Goal: Book appointment/travel/reservation

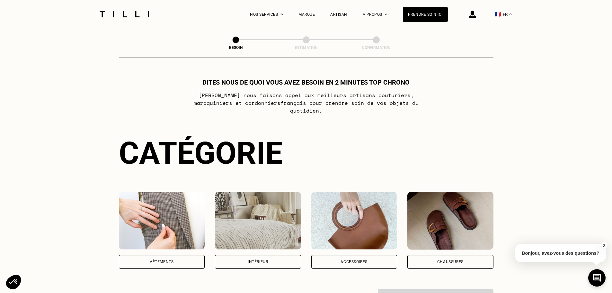
click at [168, 208] on img at bounding box center [162, 220] width 86 height 58
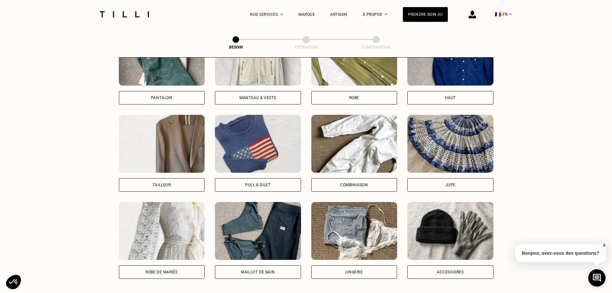
scroll to position [339, 0]
click at [178, 144] on img at bounding box center [162, 143] width 86 height 58
select select "FR"
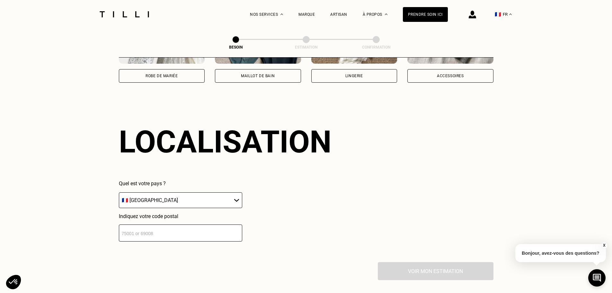
scroll to position [560, 0]
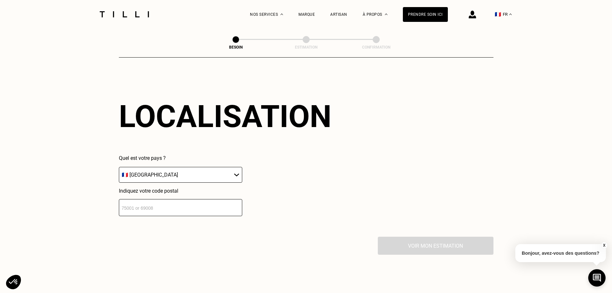
click at [157, 205] on input "number" at bounding box center [180, 207] width 123 height 17
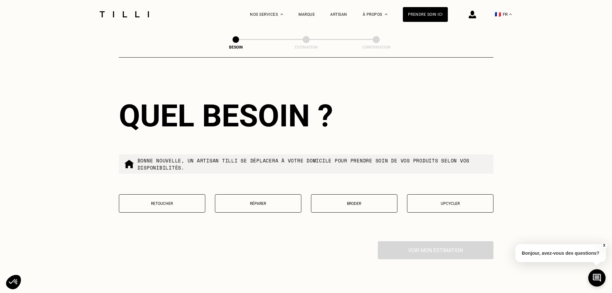
scroll to position [719, 0]
type input "78700"
click at [247, 201] on p "Réparer" at bounding box center [257, 203] width 79 height 4
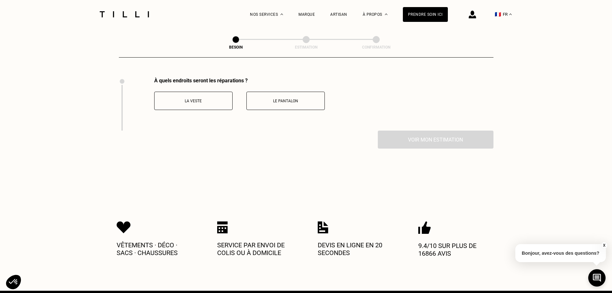
scroll to position [884, 0]
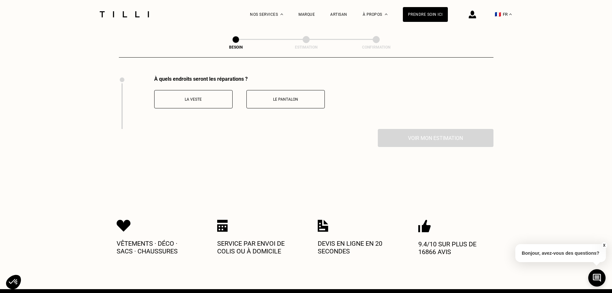
click at [294, 97] on p "Le pantalon" at bounding box center [285, 99] width 71 height 4
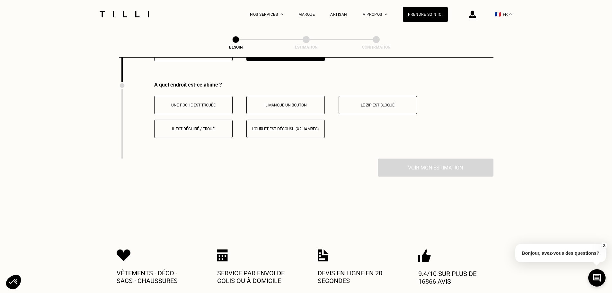
scroll to position [937, 0]
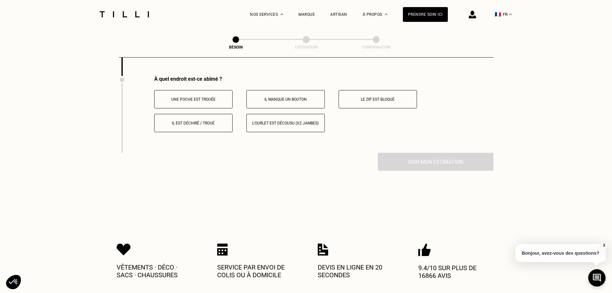
click at [207, 121] on p "Il est déchiré / troué" at bounding box center [193, 123] width 71 height 4
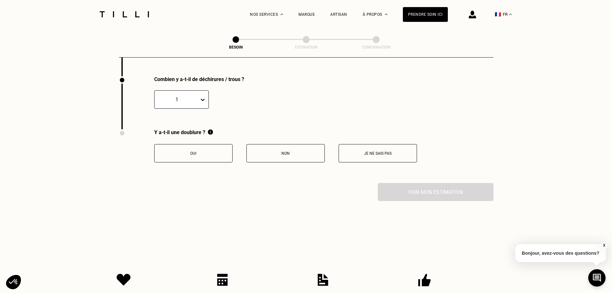
scroll to position [1014, 0]
click at [205, 93] on div at bounding box center [204, 99] width 9 height 12
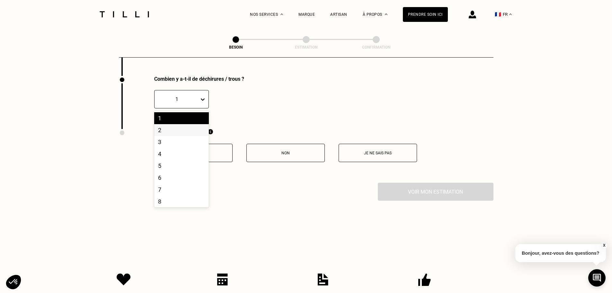
click at [171, 126] on div "2" at bounding box center [181, 130] width 55 height 12
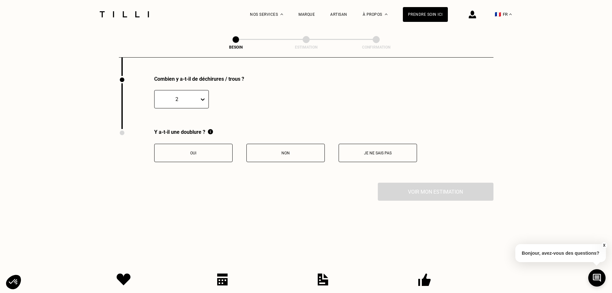
click at [354, 151] on p "Je ne sais pas" at bounding box center [377, 153] width 71 height 4
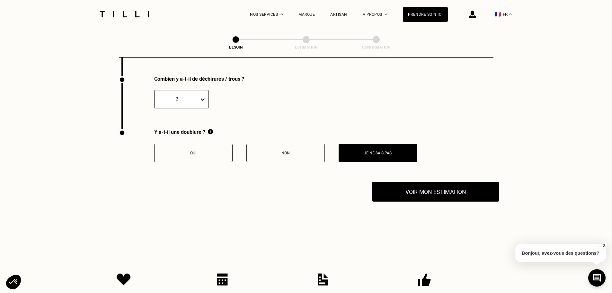
click at [405, 191] on button "Voir mon estimation" at bounding box center [435, 192] width 127 height 20
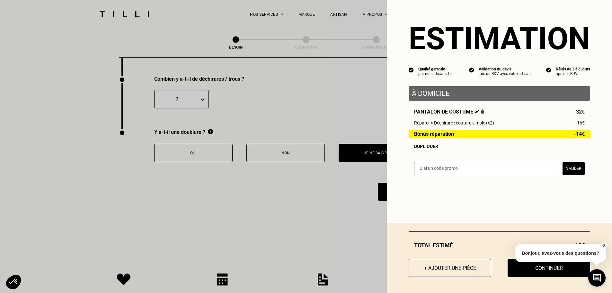
click at [501, 218] on div "Estimation Qualité garantie par nos artisans Tilli Validation du devis lors du …" at bounding box center [499, 146] width 225 height 293
click at [510, 269] on button "Continuer" at bounding box center [548, 268] width 91 height 20
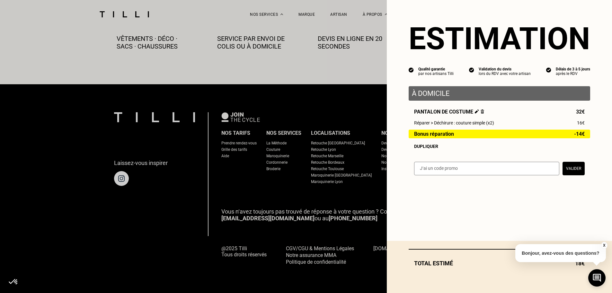
scroll to position [358, 0]
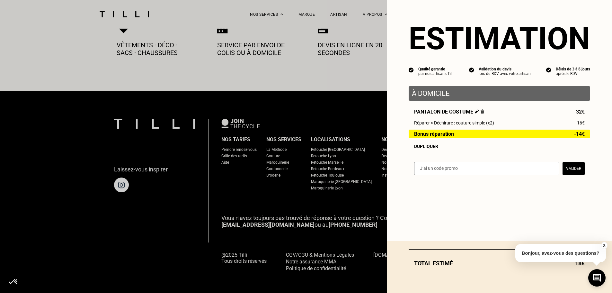
select select "FR"
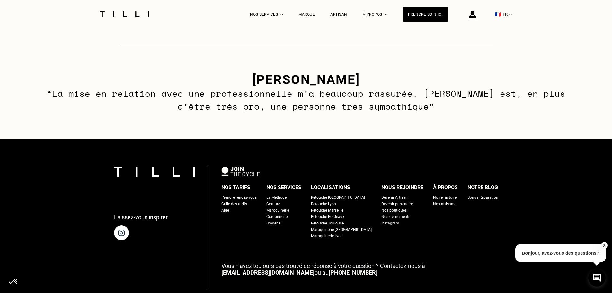
scroll to position [932, 0]
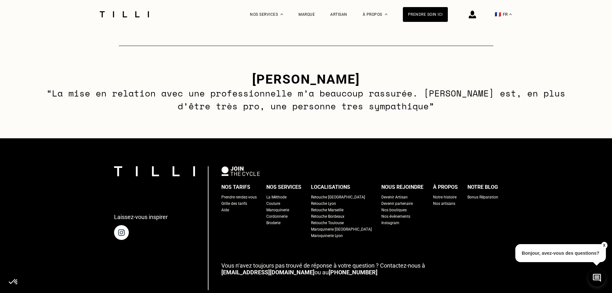
click at [335, 200] on div "Retouche [GEOGRAPHIC_DATA]" at bounding box center [338, 197] width 54 height 6
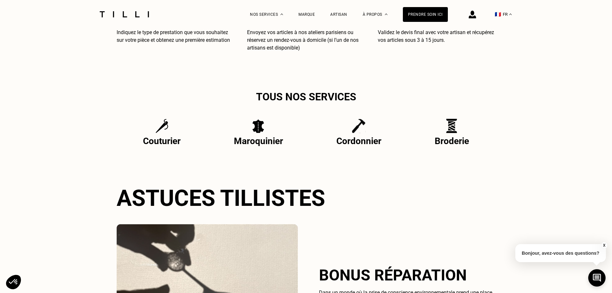
scroll to position [1092, 0]
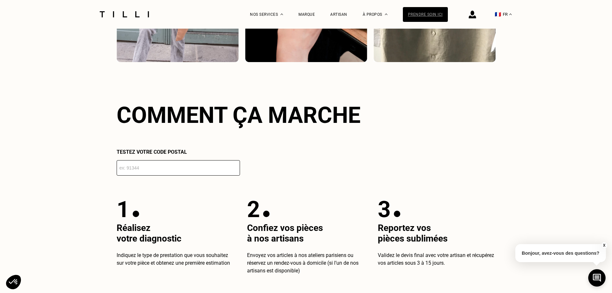
click at [430, 14] on div "Prendre soin ici" at bounding box center [425, 14] width 45 height 15
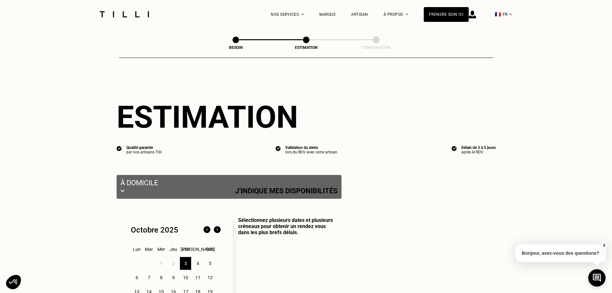
select select "FR"
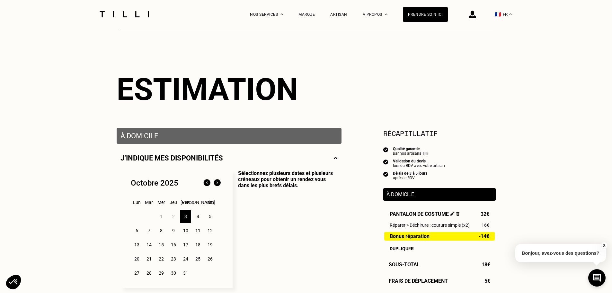
scroll to position [96, 0]
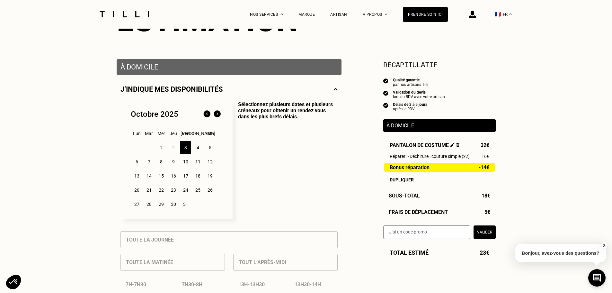
click at [419, 123] on p "À domicile" at bounding box center [440, 125] width 106 height 6
click at [416, 124] on p "À domicile" at bounding box center [440, 125] width 106 height 6
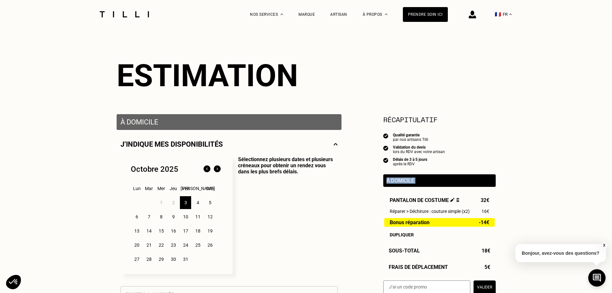
scroll to position [32, 0]
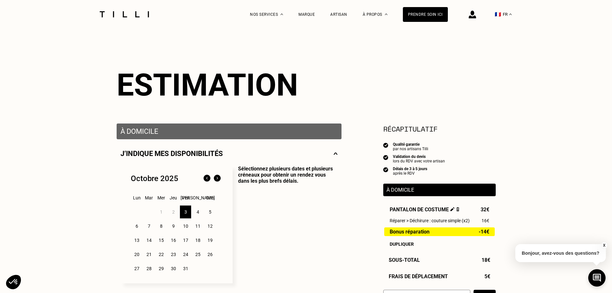
click at [146, 128] on p "À domicile" at bounding box center [228, 131] width 217 height 8
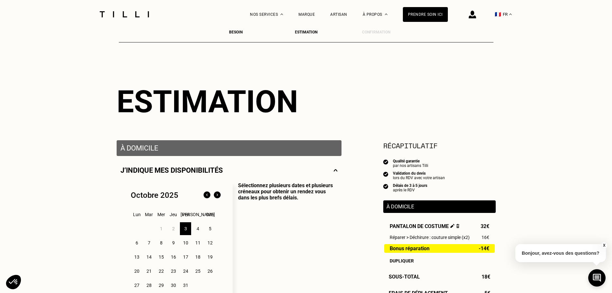
scroll to position [0, 0]
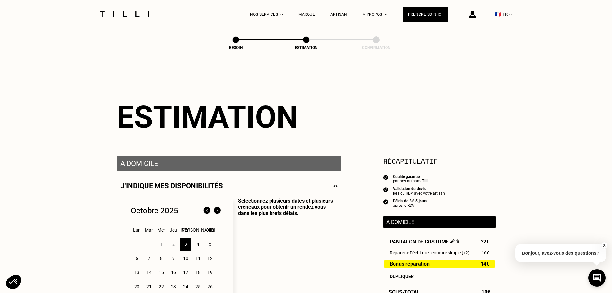
click at [234, 41] on span at bounding box center [235, 39] width 7 height 7
select select "FR"
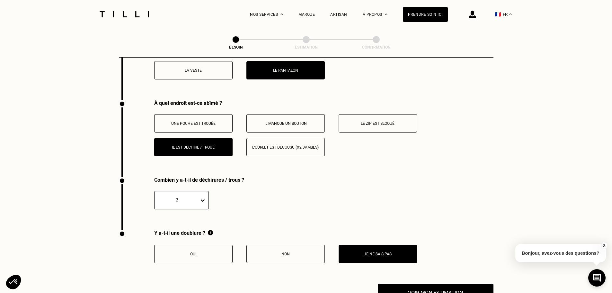
scroll to position [1106, 0]
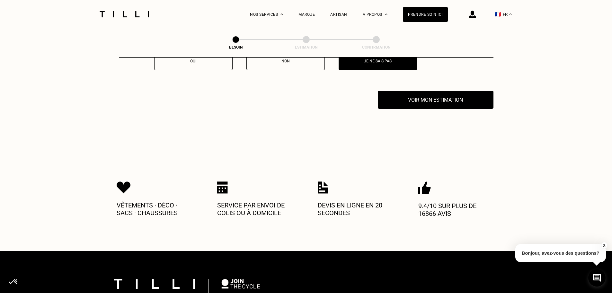
click at [219, 185] on img at bounding box center [222, 187] width 11 height 12
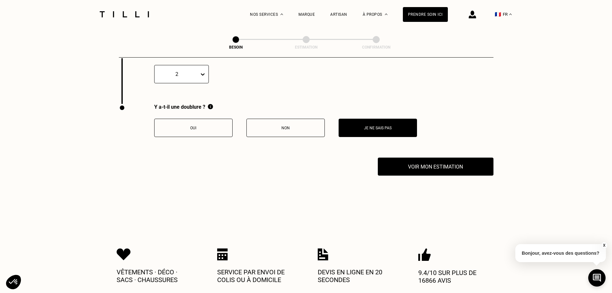
scroll to position [1044, 0]
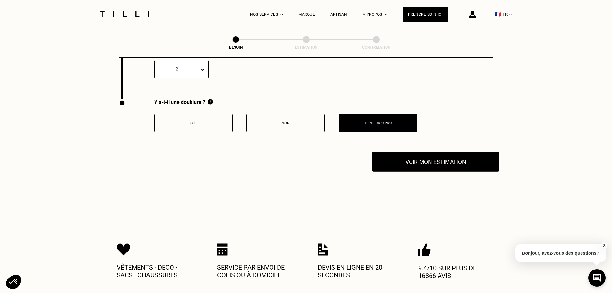
click at [416, 162] on button "Voir mon estimation" at bounding box center [435, 162] width 127 height 20
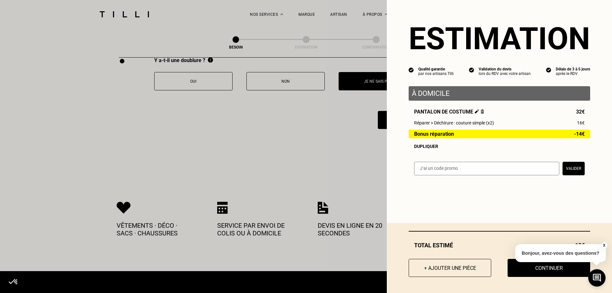
scroll to position [1172, 0]
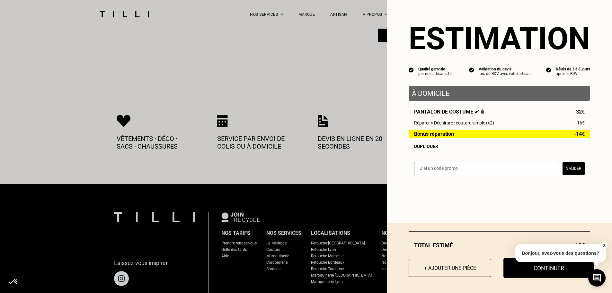
click at [540, 273] on button "Continuer" at bounding box center [548, 268] width 91 height 20
select select "FR"
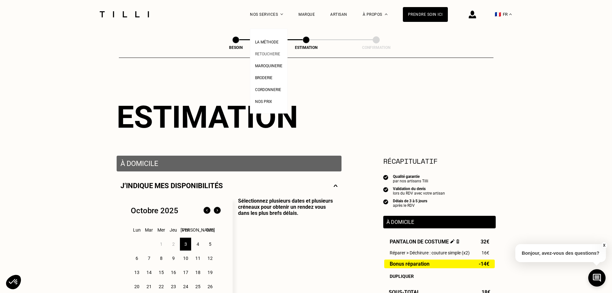
click at [272, 52] on span "Retoucherie" at bounding box center [267, 54] width 25 height 4
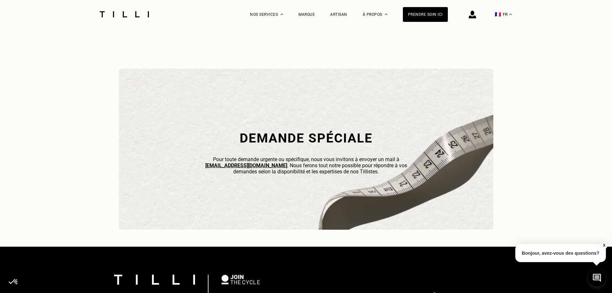
scroll to position [1960, 0]
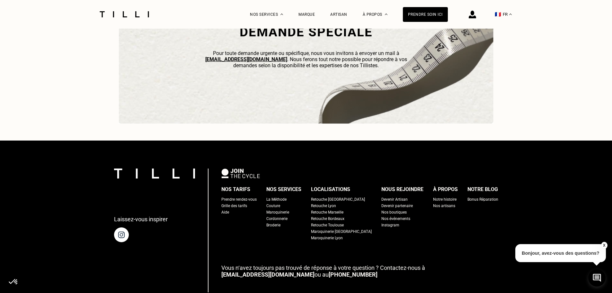
click at [247, 209] on div "Grille des tarifs" at bounding box center [234, 205] width 26 height 6
select select "FR"
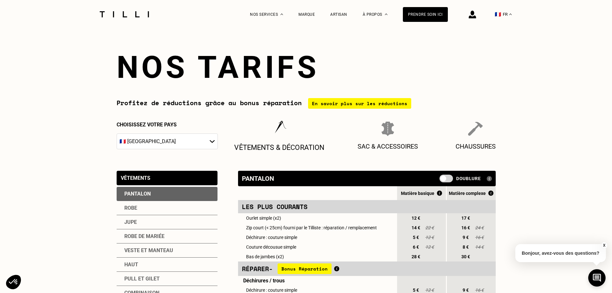
click at [259, 138] on div "Vêtements & décoration" at bounding box center [279, 135] width 90 height 31
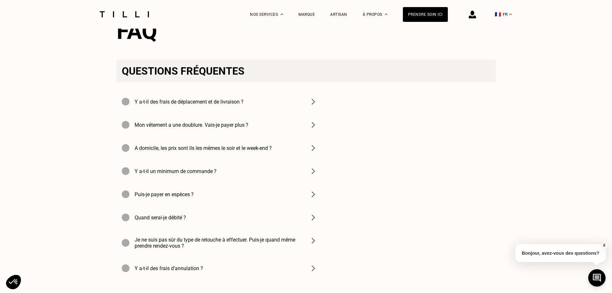
scroll to position [741, 0]
